Goal: Task Accomplishment & Management: Manage account settings

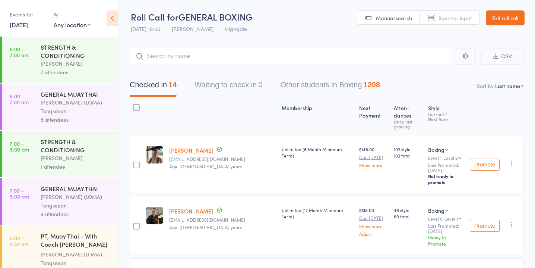
scroll to position [0, 0]
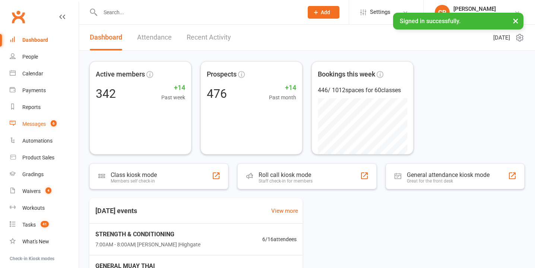
click at [40, 125] on div "Messages" at bounding box center [33, 124] width 23 height 6
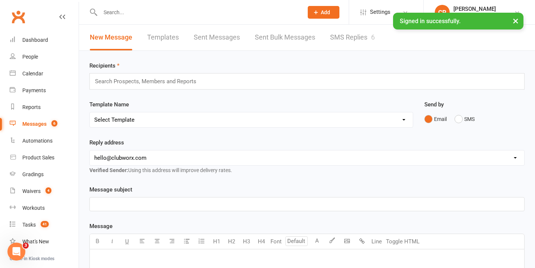
click at [344, 41] on link "SMS Replies 6" at bounding box center [352, 38] width 45 height 26
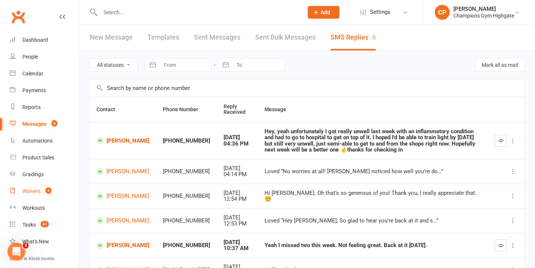
click at [39, 191] on div "Waivers" at bounding box center [31, 191] width 18 height 6
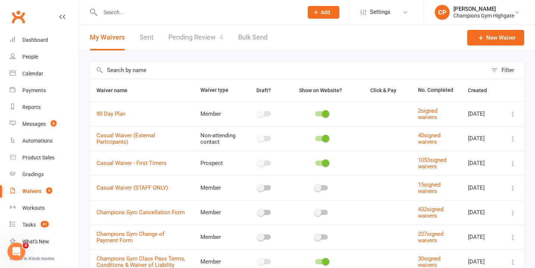
click at [195, 43] on link "Pending Review 4" at bounding box center [195, 38] width 55 height 26
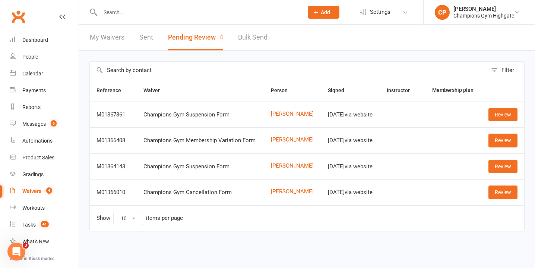
scroll to position [74, 0]
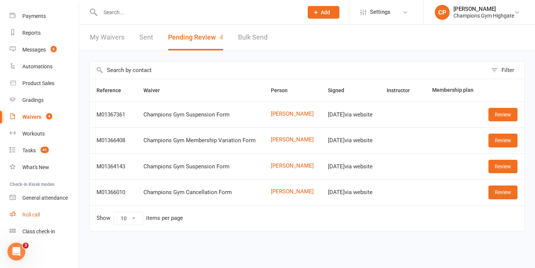
click at [37, 214] on div "Roll call" at bounding box center [31, 214] width 18 height 6
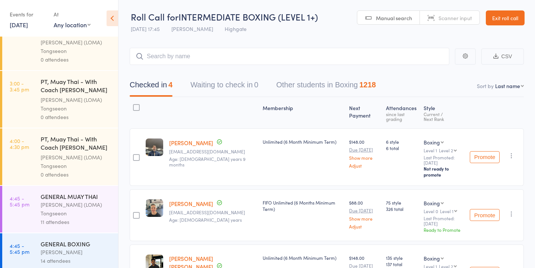
scroll to position [673, 0]
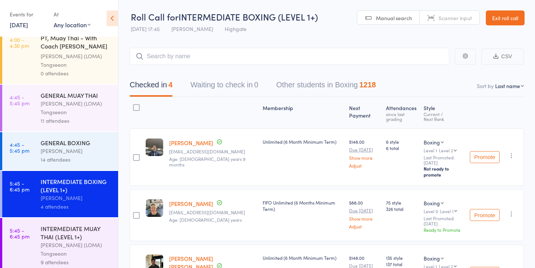
click at [28, 27] on link "[DATE]" at bounding box center [19, 24] width 18 height 8
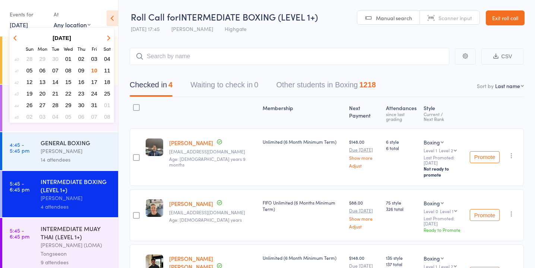
click at [110, 70] on span "11" at bounding box center [107, 70] width 6 height 6
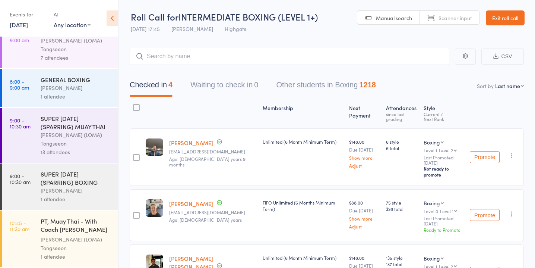
scroll to position [0, 0]
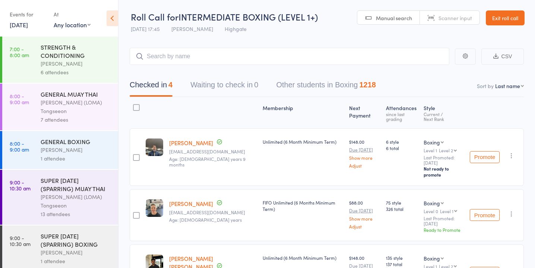
click at [102, 54] on div "STRENGTH & CONDITIONING" at bounding box center [76, 51] width 71 height 16
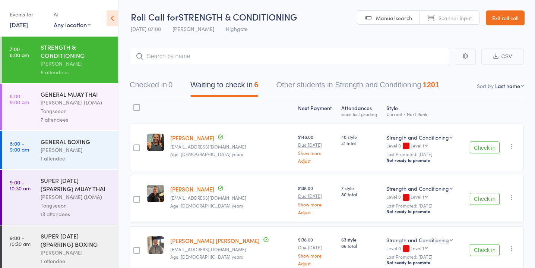
click at [479, 146] on button "Check in" at bounding box center [485, 147] width 30 height 12
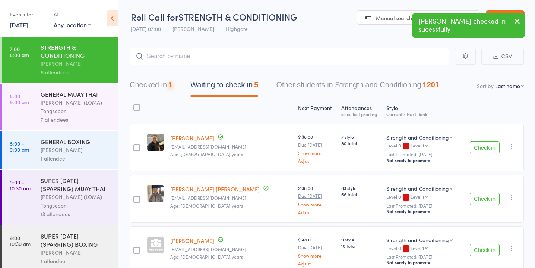
click at [479, 146] on button "Check in" at bounding box center [485, 147] width 30 height 12
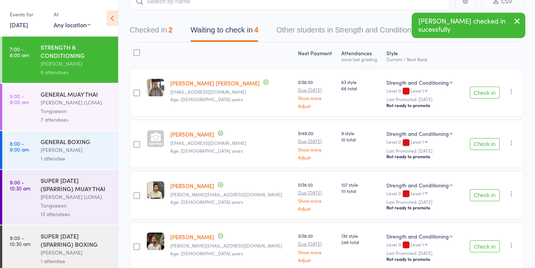
scroll to position [60, 0]
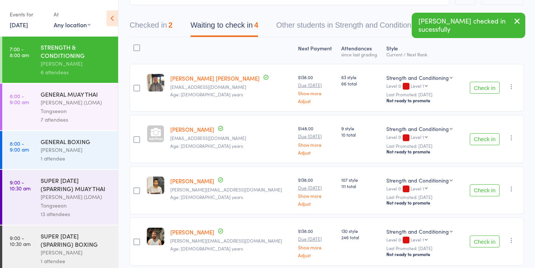
click at [480, 188] on button "Check in" at bounding box center [485, 190] width 30 height 12
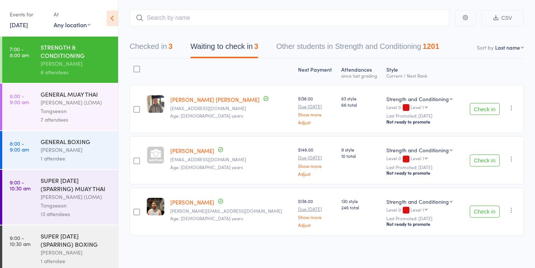
click at [482, 108] on button "Check in" at bounding box center [485, 109] width 30 height 12
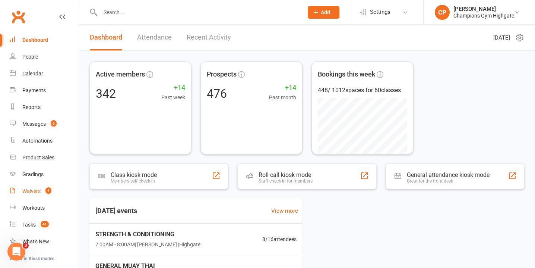
click at [35, 192] on div "Waivers" at bounding box center [31, 191] width 18 height 6
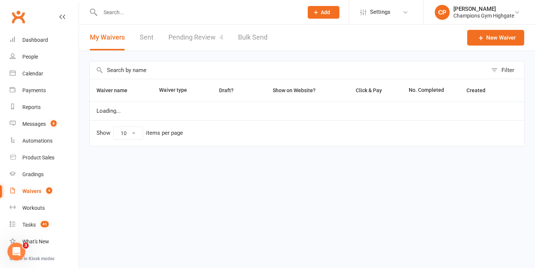
click at [180, 43] on link "Pending Review 4" at bounding box center [195, 38] width 55 height 26
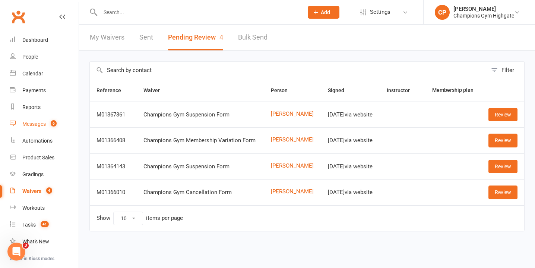
click at [54, 121] on span "6" at bounding box center [54, 123] width 6 height 6
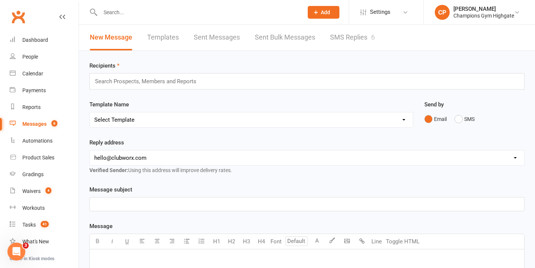
click at [358, 42] on link "SMS Replies 6" at bounding box center [352, 38] width 45 height 26
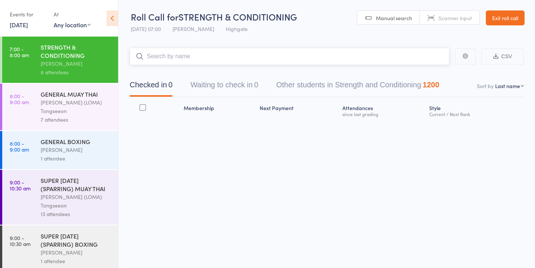
click at [247, 92] on button "Waiting to check in 0" at bounding box center [224, 87] width 68 height 20
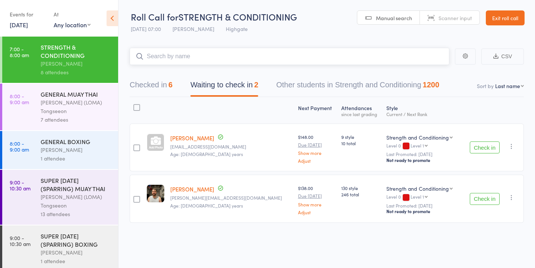
click at [269, 61] on input "search" at bounding box center [290, 56] width 320 height 17
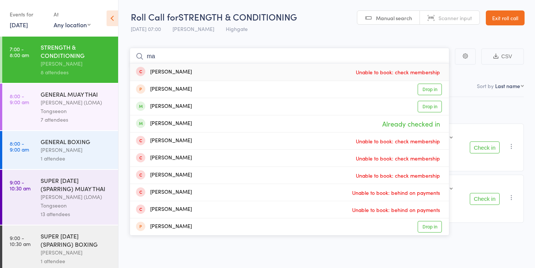
type input "m"
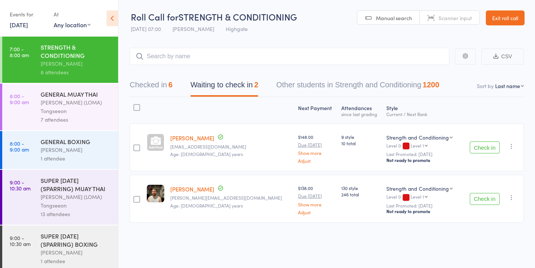
click at [98, 97] on div "GENERAL MUAY THAI" at bounding box center [76, 94] width 71 height 8
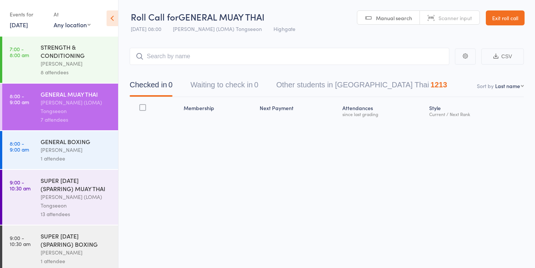
click at [81, 59] on div "STRENGTH & CONDITIONING" at bounding box center [76, 51] width 71 height 16
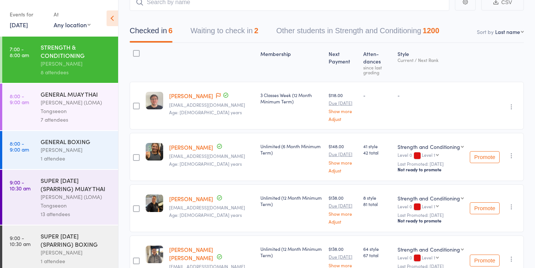
click at [234, 30] on button "Waiting to check in 2" at bounding box center [224, 33] width 68 height 20
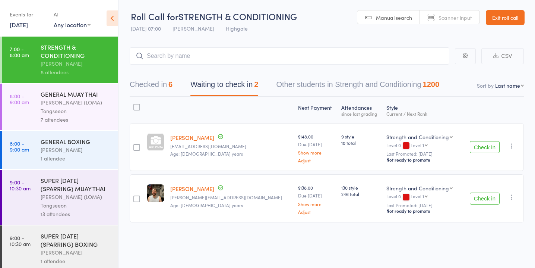
click at [138, 147] on div at bounding box center [136, 147] width 7 height 7
click at [135, 145] on input "checkbox" at bounding box center [135, 145] width 0 height 0
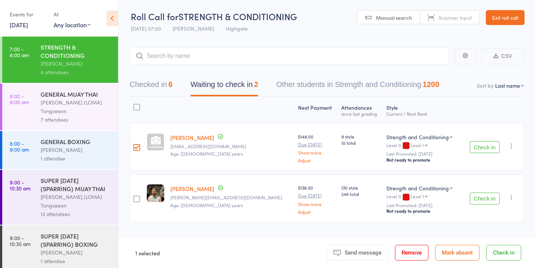
click at [139, 199] on div at bounding box center [136, 198] width 7 height 7
click at [135, 196] on input "checkbox" at bounding box center [135, 196] width 0 height 0
click at [465, 250] on button "Mark absent" at bounding box center [457, 252] width 44 height 16
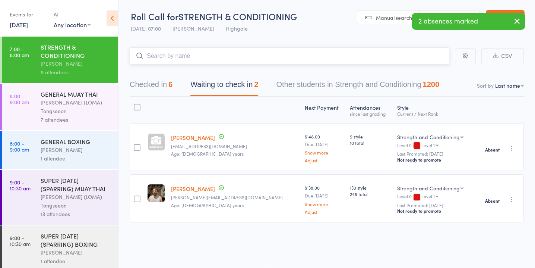
click at [207, 56] on input "search" at bounding box center [290, 55] width 320 height 17
click at [170, 83] on button "Checked in 6" at bounding box center [151, 86] width 43 height 20
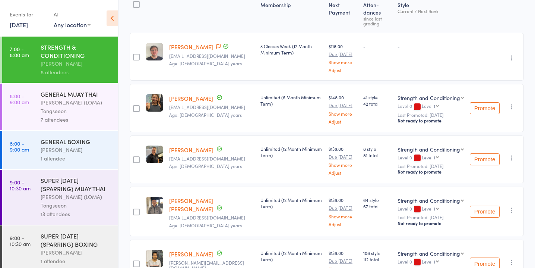
scroll to position [0, 0]
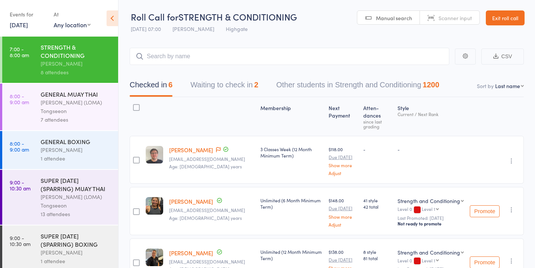
click at [84, 104] on div "Ronnarong (LOMA) Tongseeon" at bounding box center [76, 106] width 71 height 17
click at [90, 143] on div "GENERAL BOXING" at bounding box center [76, 141] width 71 height 8
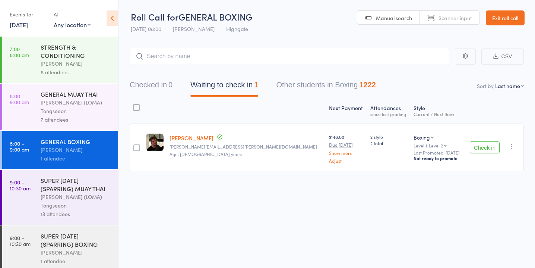
click at [75, 117] on div "7 attendees" at bounding box center [76, 119] width 71 height 9
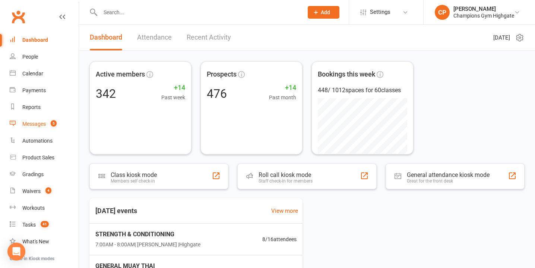
click at [55, 120] on span "5" at bounding box center [54, 123] width 6 height 6
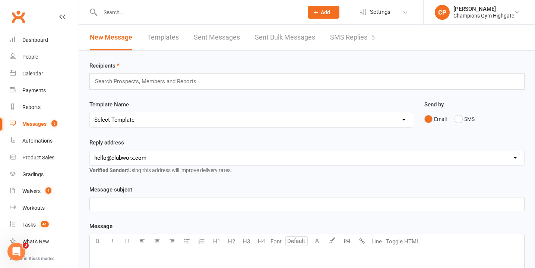
click at [336, 43] on link "SMS Replies 5" at bounding box center [352, 38] width 45 height 26
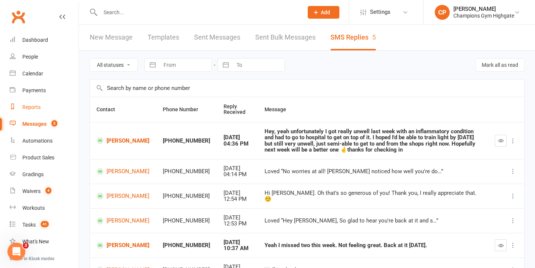
click at [41, 104] on link "Reports" at bounding box center [44, 107] width 69 height 17
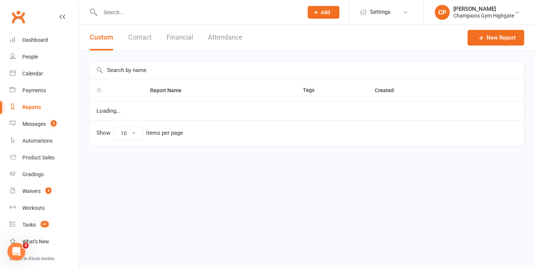
click at [164, 66] on input "text" at bounding box center [307, 69] width 435 height 17
select select "100"
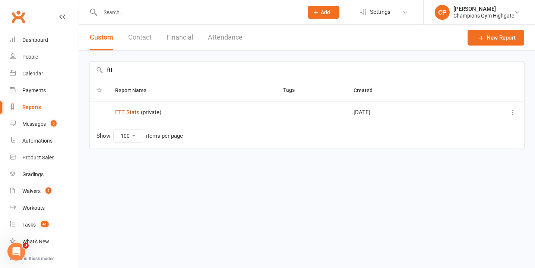
type input "ftt"
click at [133, 114] on link "FTT Stats" at bounding box center [127, 112] width 24 height 7
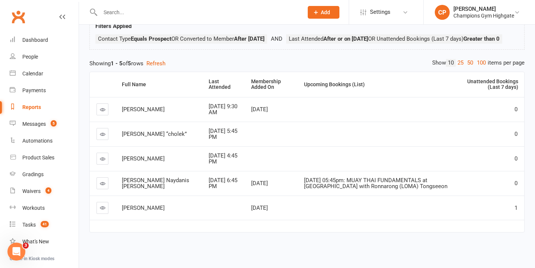
scroll to position [65, 0]
click at [50, 125] on count-badge "5" at bounding box center [52, 124] width 10 height 6
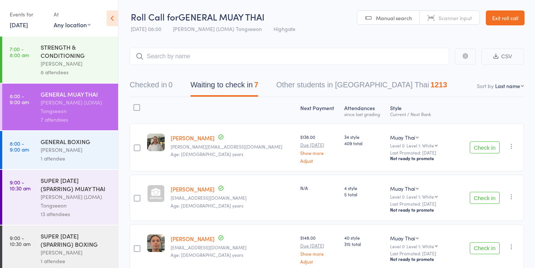
click at [160, 196] on div at bounding box center [156, 193] width 18 height 18
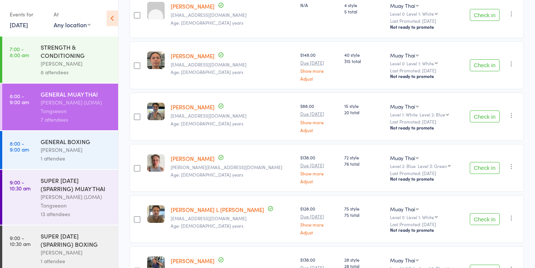
scroll to position [241, 0]
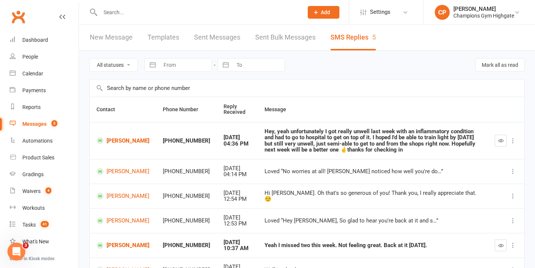
click at [176, 12] on input "text" at bounding box center [198, 12] width 200 height 10
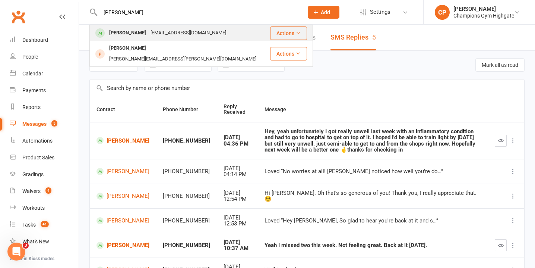
type input "agnes"
click at [184, 29] on div "agnesszabo@live.com" at bounding box center [188, 33] width 80 height 11
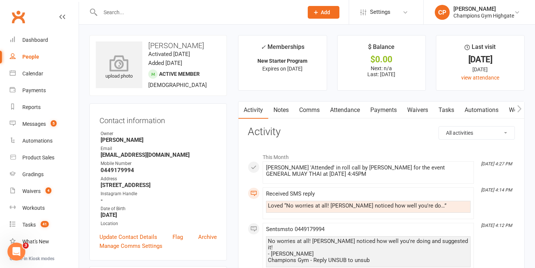
click at [127, 70] on icon at bounding box center [119, 63] width 51 height 16
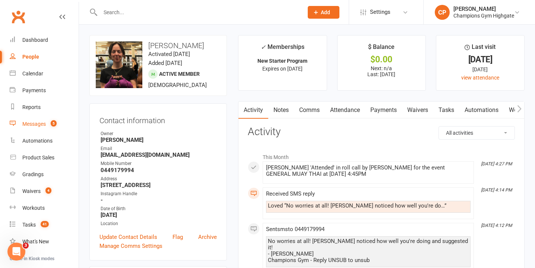
click at [61, 120] on link "Messages 5" at bounding box center [44, 124] width 69 height 17
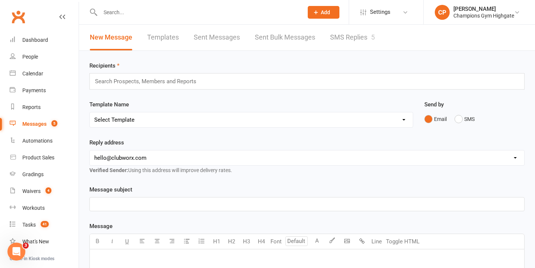
click at [352, 32] on link "SMS Replies 5" at bounding box center [352, 38] width 45 height 26
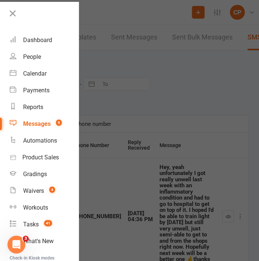
click at [125, 141] on div at bounding box center [129, 130] width 259 height 261
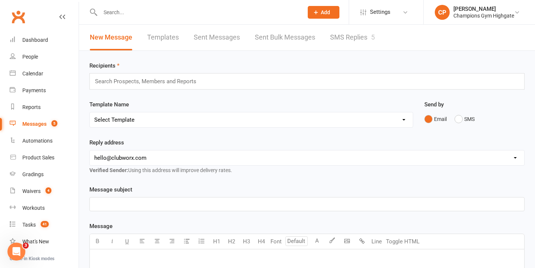
click at [348, 34] on link "SMS Replies 5" at bounding box center [352, 38] width 45 height 26
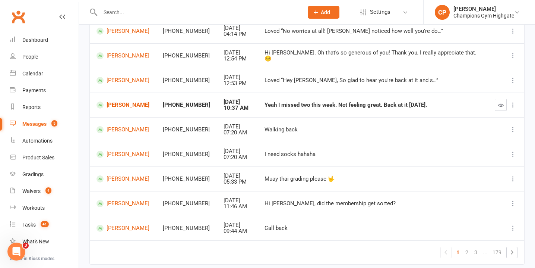
scroll to position [144, 0]
